Goal: Information Seeking & Learning: Learn about a topic

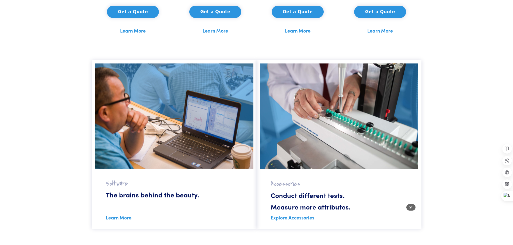
scroll to position [404, 0]
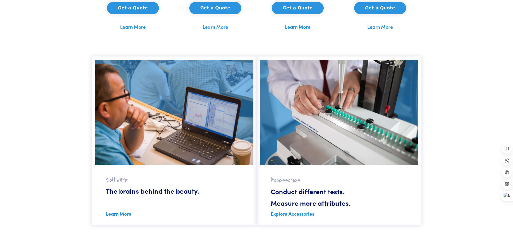
drag, startPoint x: 459, startPoint y: 207, endPoint x: 453, endPoint y: 208, distance: 6.5
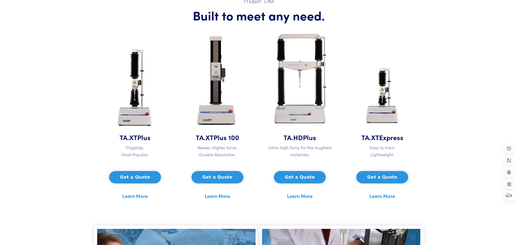
scroll to position [215, 0]
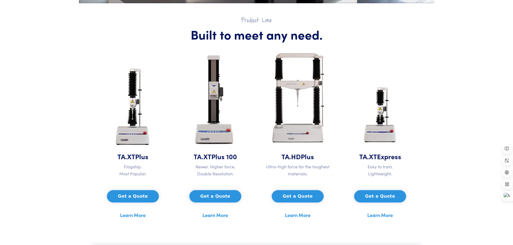
click at [385, 100] on img at bounding box center [380, 115] width 46 height 74
click at [386, 132] on img at bounding box center [380, 115] width 46 height 74
click at [375, 196] on button "Get a Quote" at bounding box center [380, 196] width 52 height 12
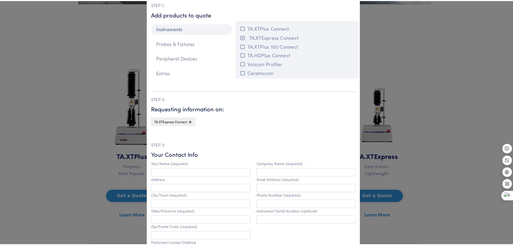
scroll to position [0, 0]
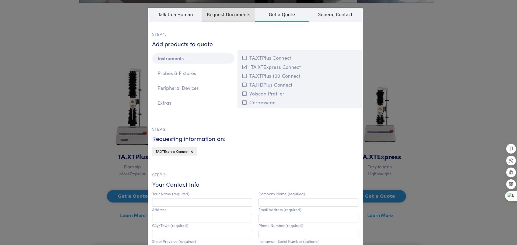
click at [219, 15] on span "Request Documents" at bounding box center [228, 15] width 53 height 14
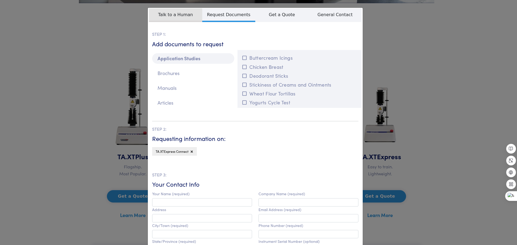
click at [186, 16] on span "Talk to a Human" at bounding box center [175, 15] width 53 height 14
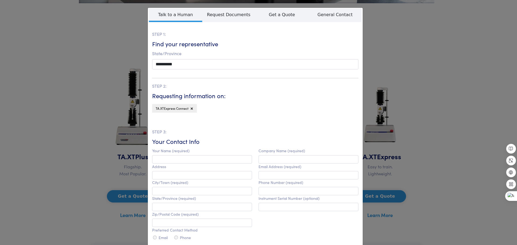
click at [84, 46] on div "**********" at bounding box center [258, 122] width 517 height 245
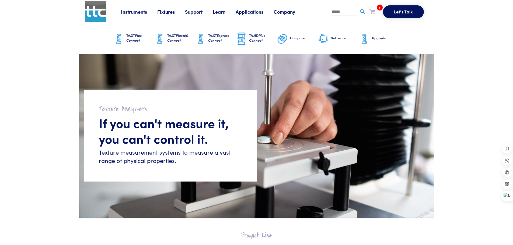
click at [177, 39] on span "Plus100 Connect" at bounding box center [177, 38] width 21 height 10
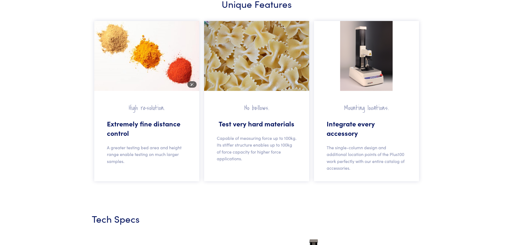
scroll to position [485, 0]
